Goal: Information Seeking & Learning: Learn about a topic

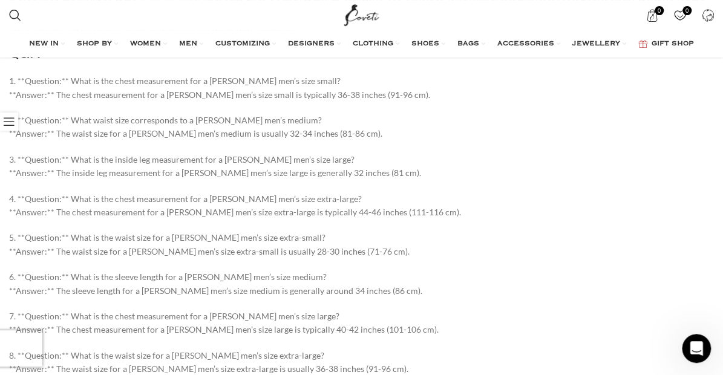
scroll to position [5771, 0]
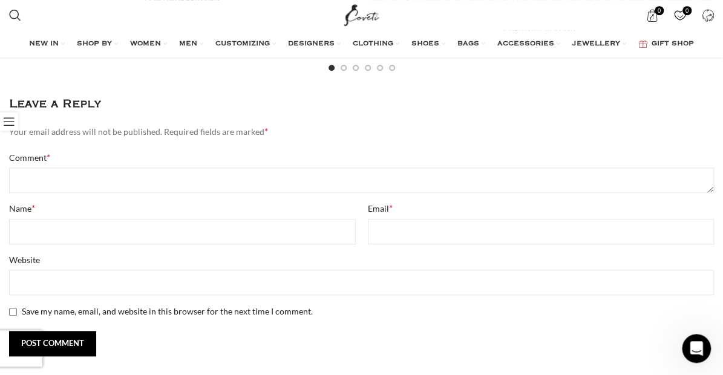
click at [166, 202] on label "Name *" at bounding box center [182, 208] width 346 height 13
click at [166, 219] on input "Name *" at bounding box center [182, 231] width 346 height 25
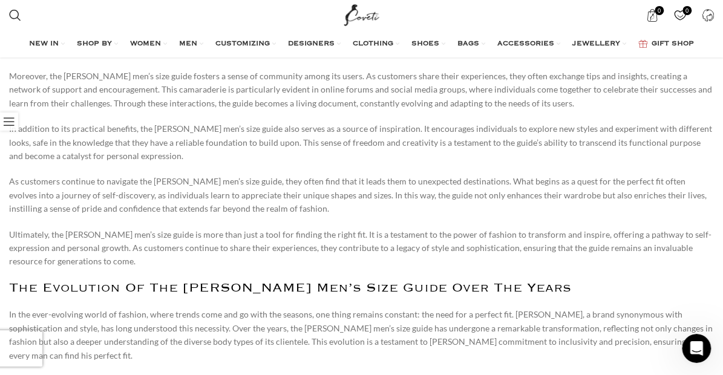
scroll to position [5095, 0]
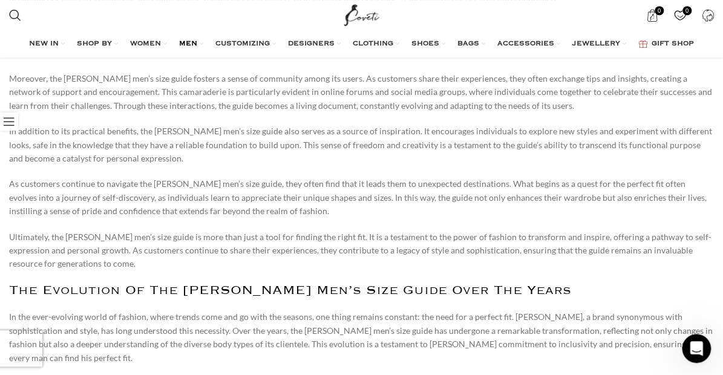
click at [185, 42] on span "MEN" at bounding box center [188, 44] width 18 height 10
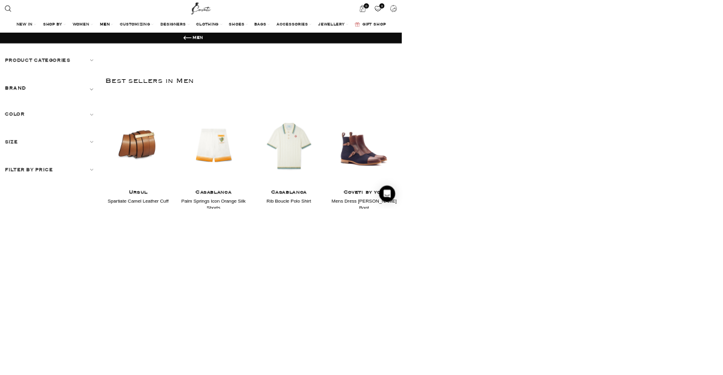
click at [50, 262] on h5 "Size" at bounding box center [90, 255] width 163 height 13
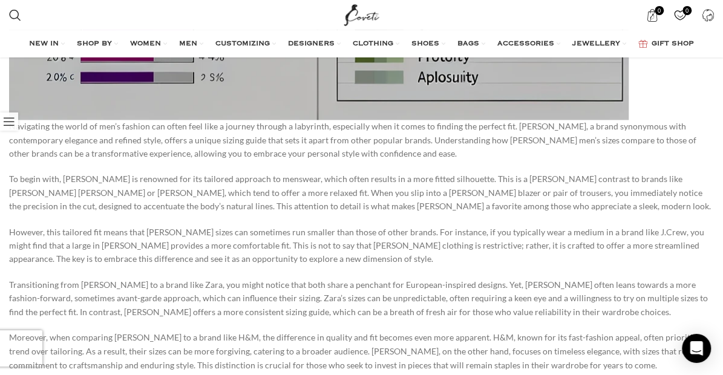
scroll to position [2904, 0]
